Goal: Transaction & Acquisition: Subscribe to service/newsletter

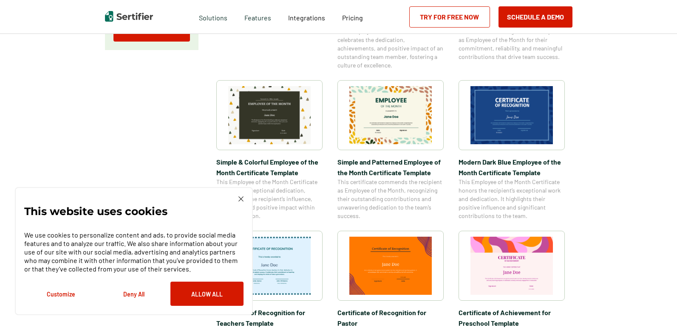
scroll to position [267, 0]
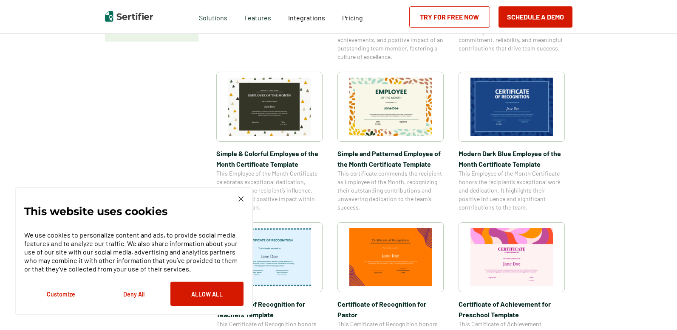
click at [242, 201] on img at bounding box center [240, 199] width 5 height 5
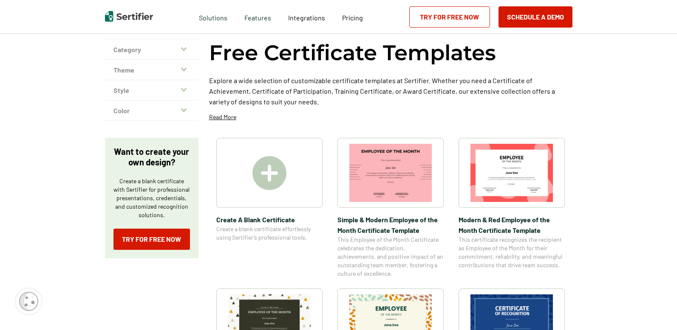
scroll to position [48, 0]
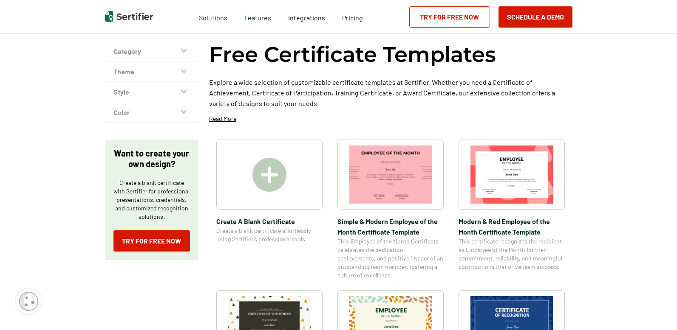
click at [443, 18] on link "Try for Free Now" at bounding box center [449, 16] width 81 height 21
